Goal: Information Seeking & Learning: Learn about a topic

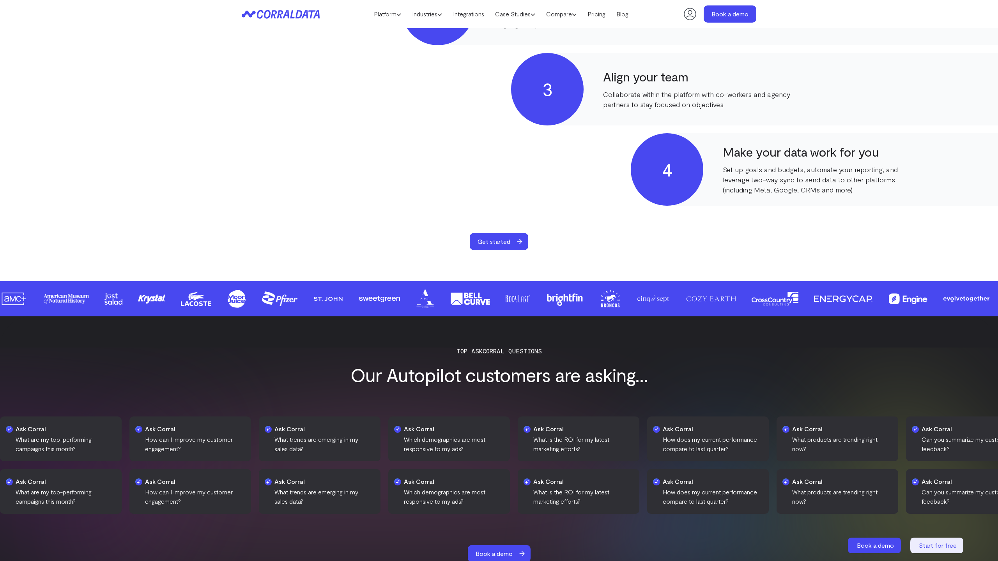
scroll to position [1045, 0]
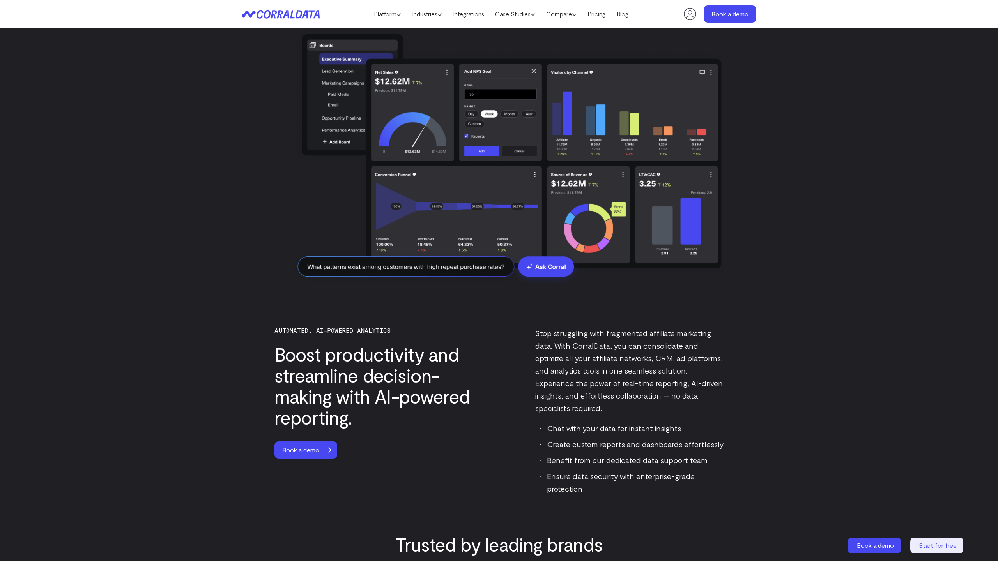
scroll to position [2079, 0]
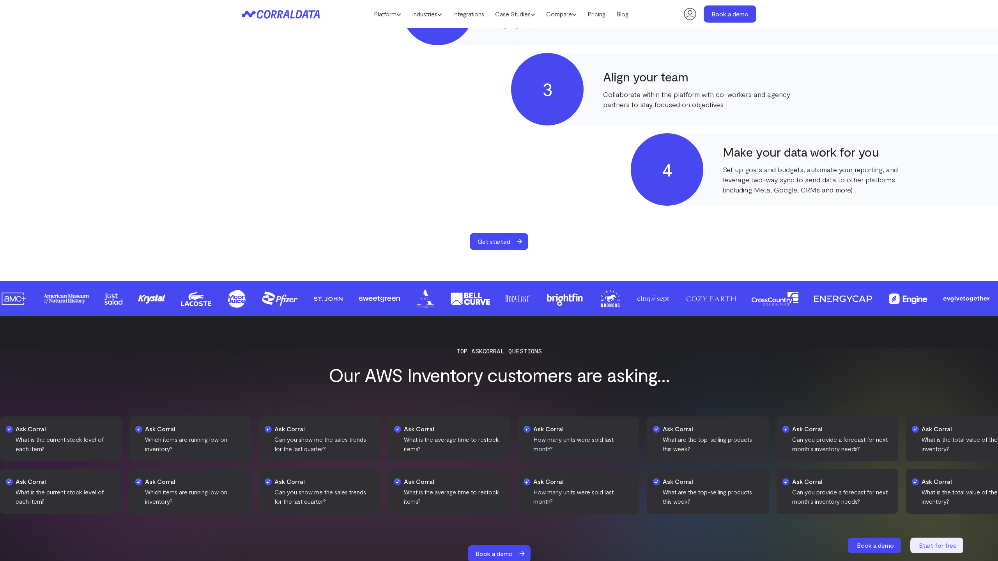
scroll to position [1045, 0]
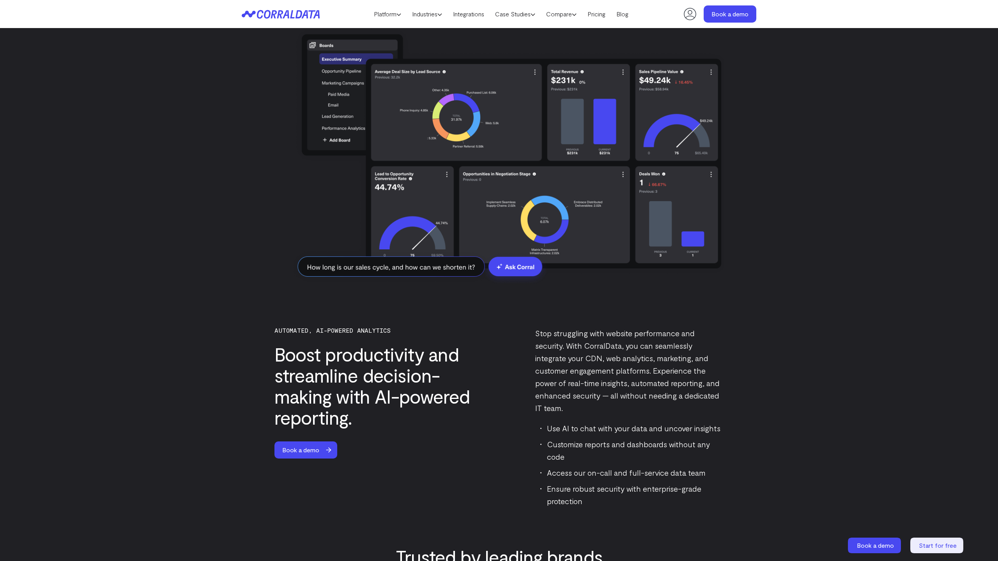
scroll to position [2079, 0]
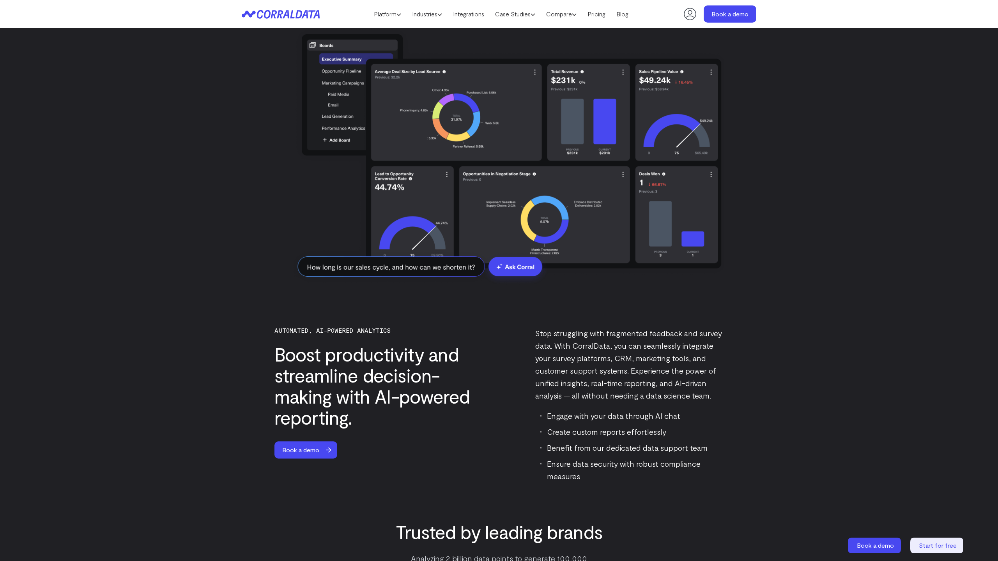
scroll to position [2079, 0]
